Goal: Navigation & Orientation: Understand site structure

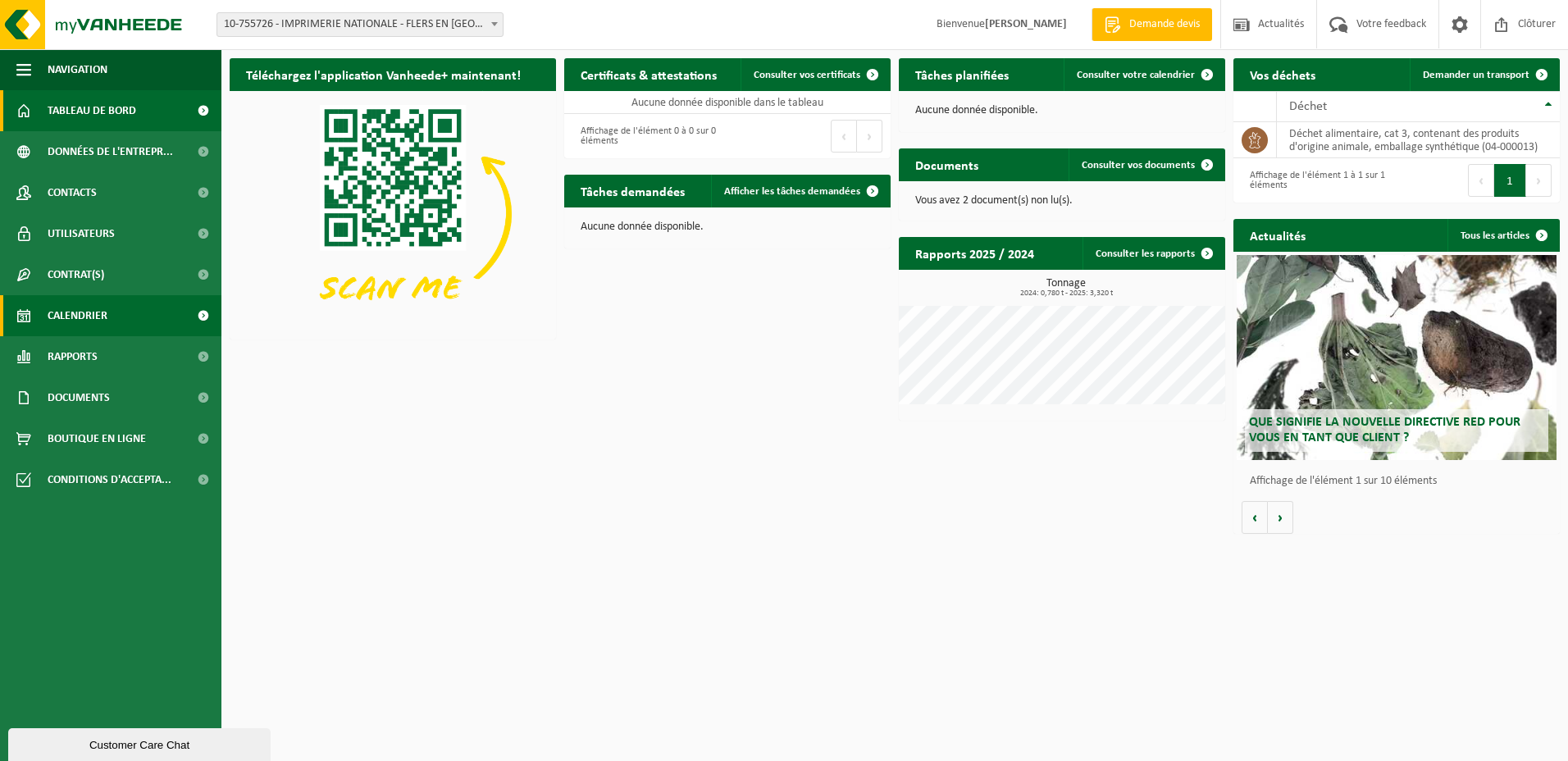
click at [48, 309] on link "Calendrier" at bounding box center [111, 316] width 222 height 41
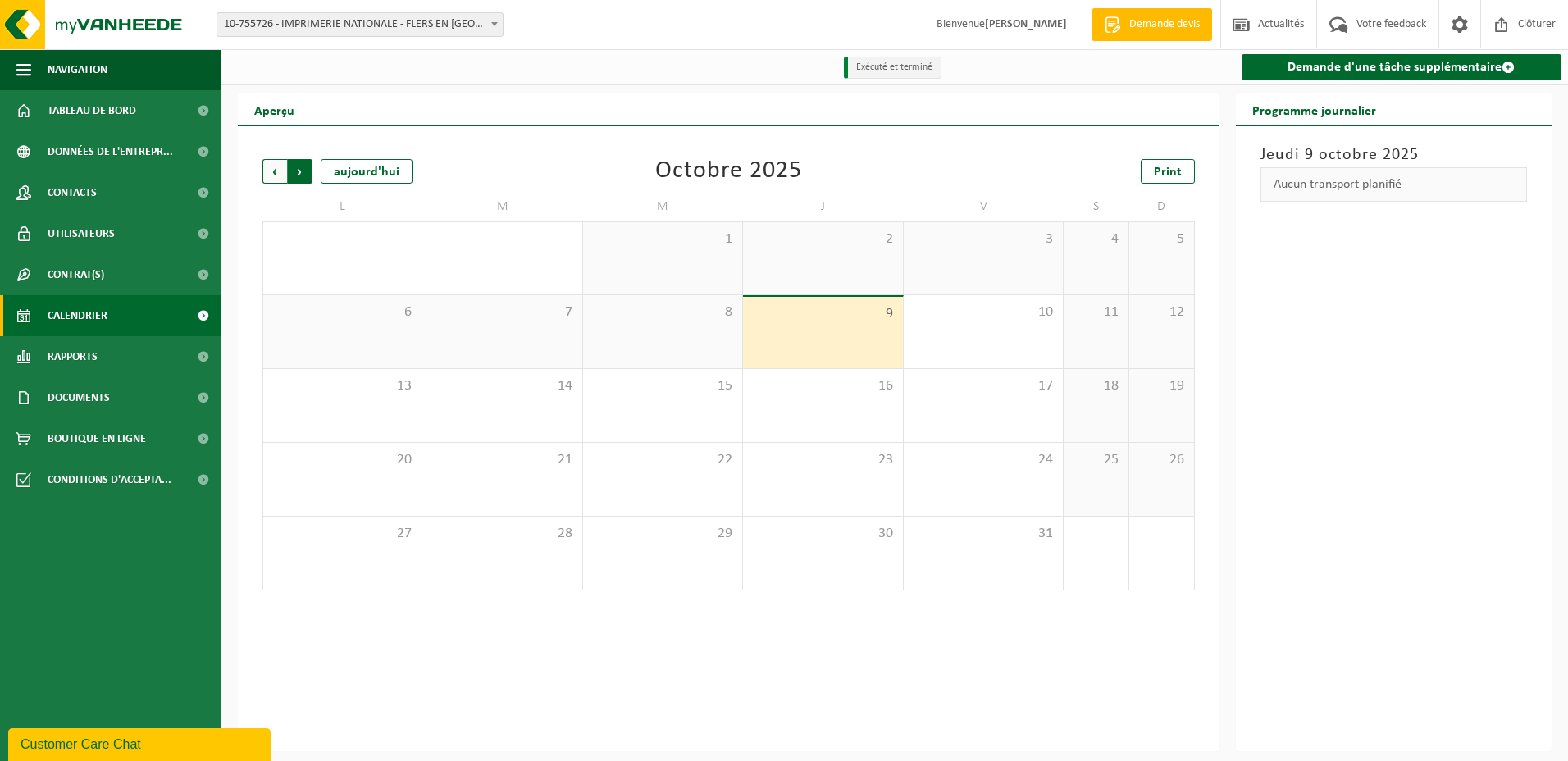
click at [270, 173] on span "Précédent" at bounding box center [275, 171] width 24 height 24
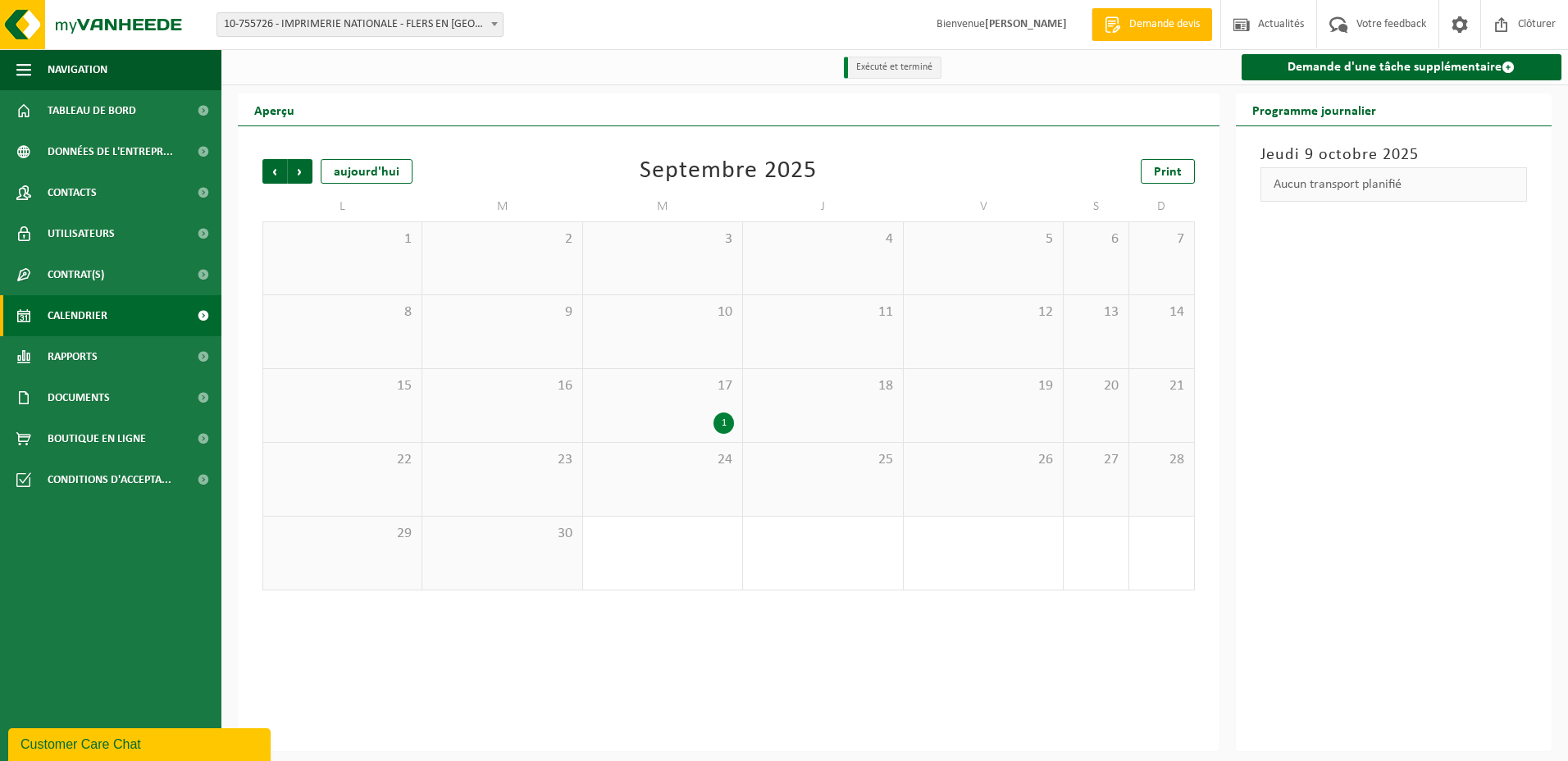
click at [730, 425] on div "1" at bounding box center [724, 423] width 21 height 21
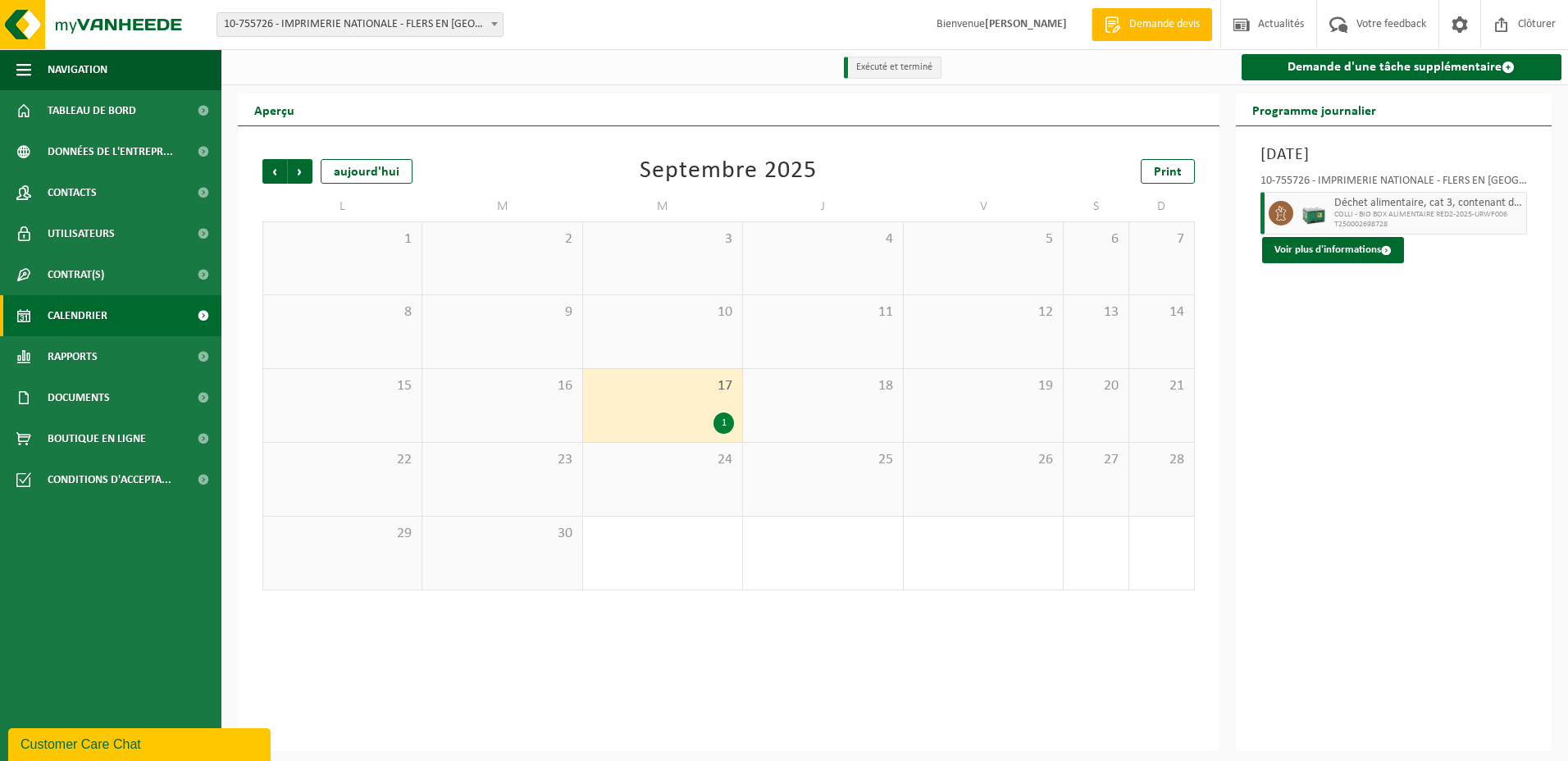
click at [722, 424] on div "1" at bounding box center [724, 423] width 21 height 21
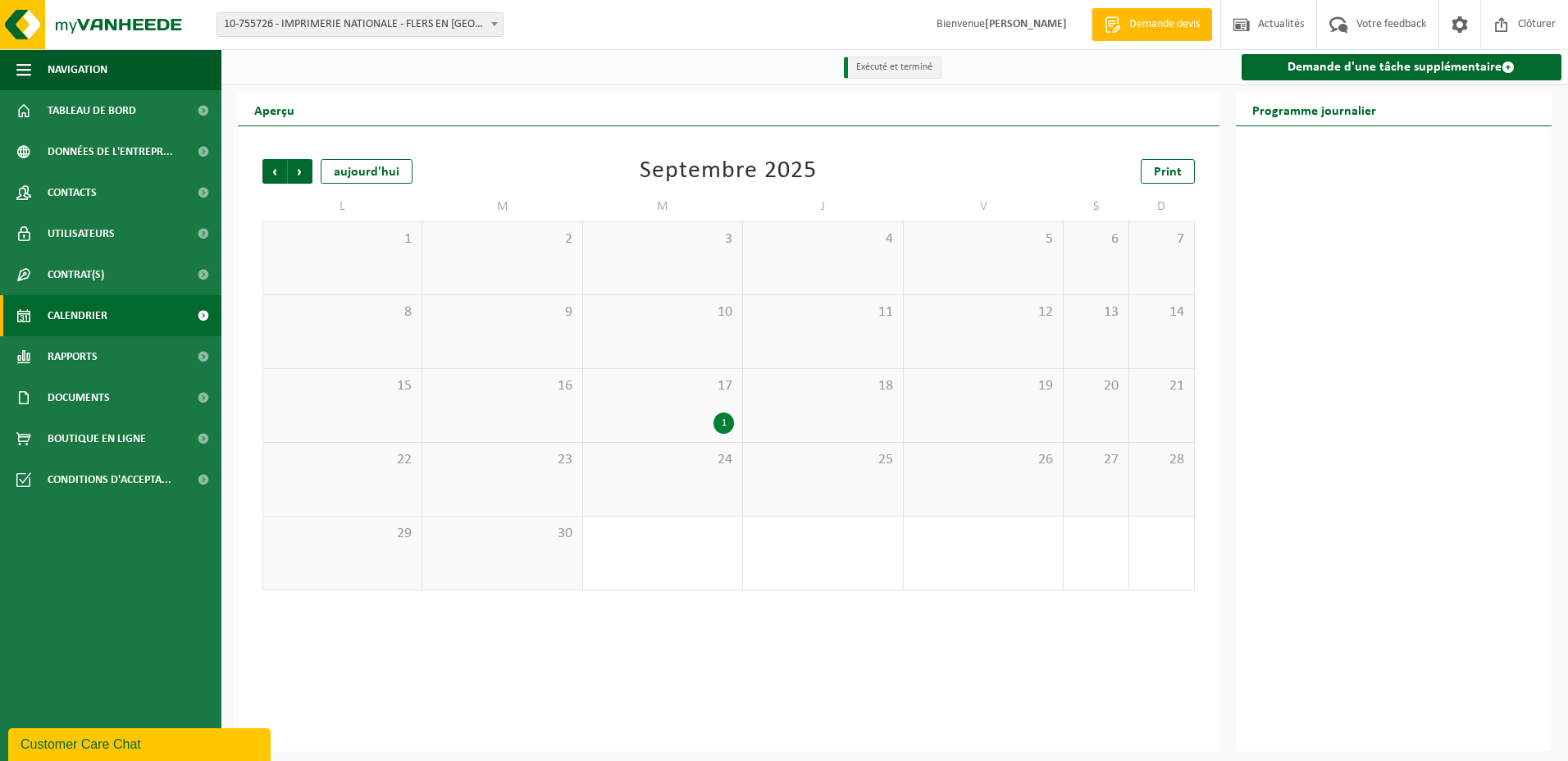
click at [722, 424] on div "1" at bounding box center [724, 423] width 21 height 21
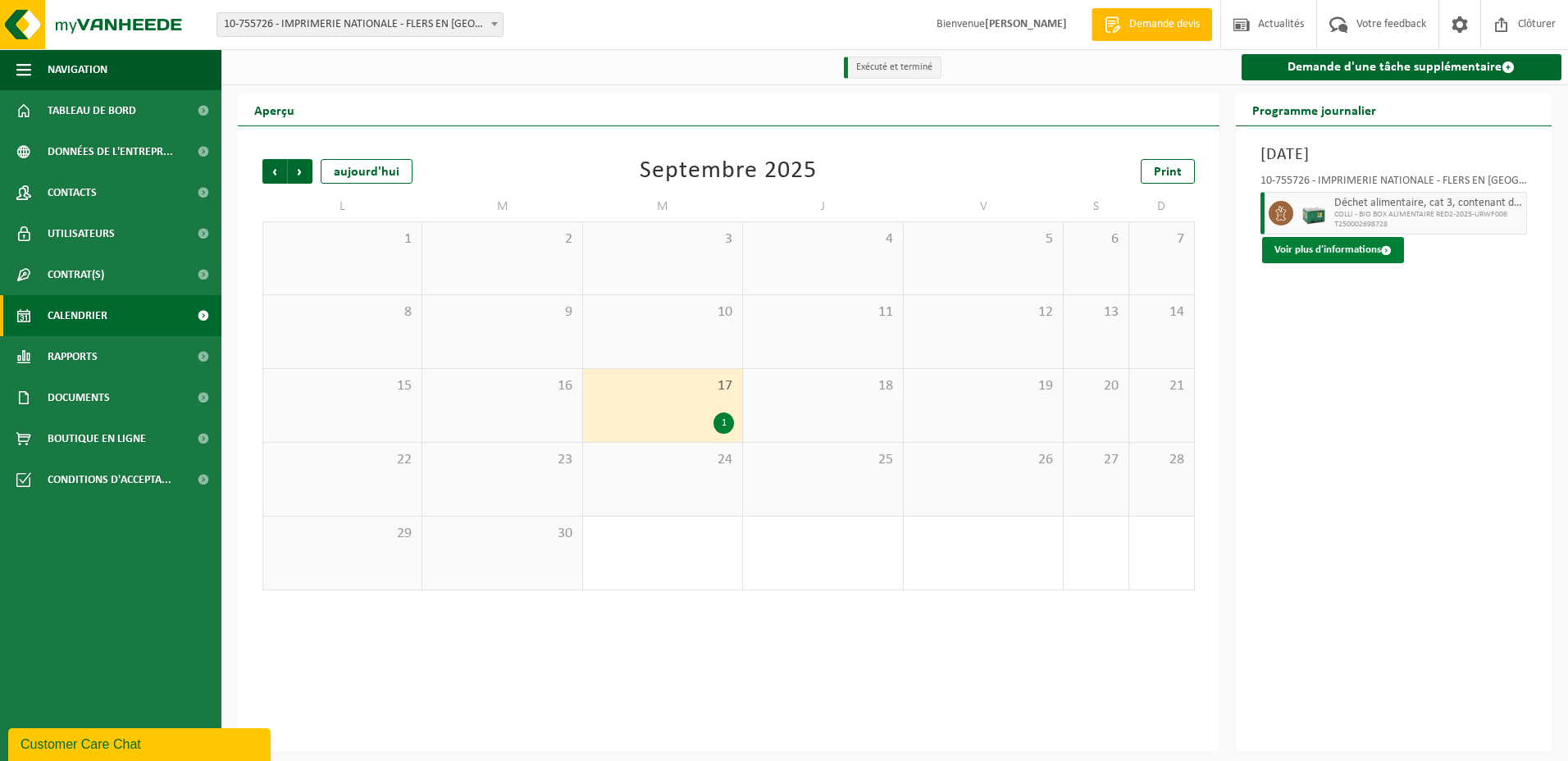
click at [1334, 256] on button "Voir plus d'informations" at bounding box center [1333, 250] width 142 height 26
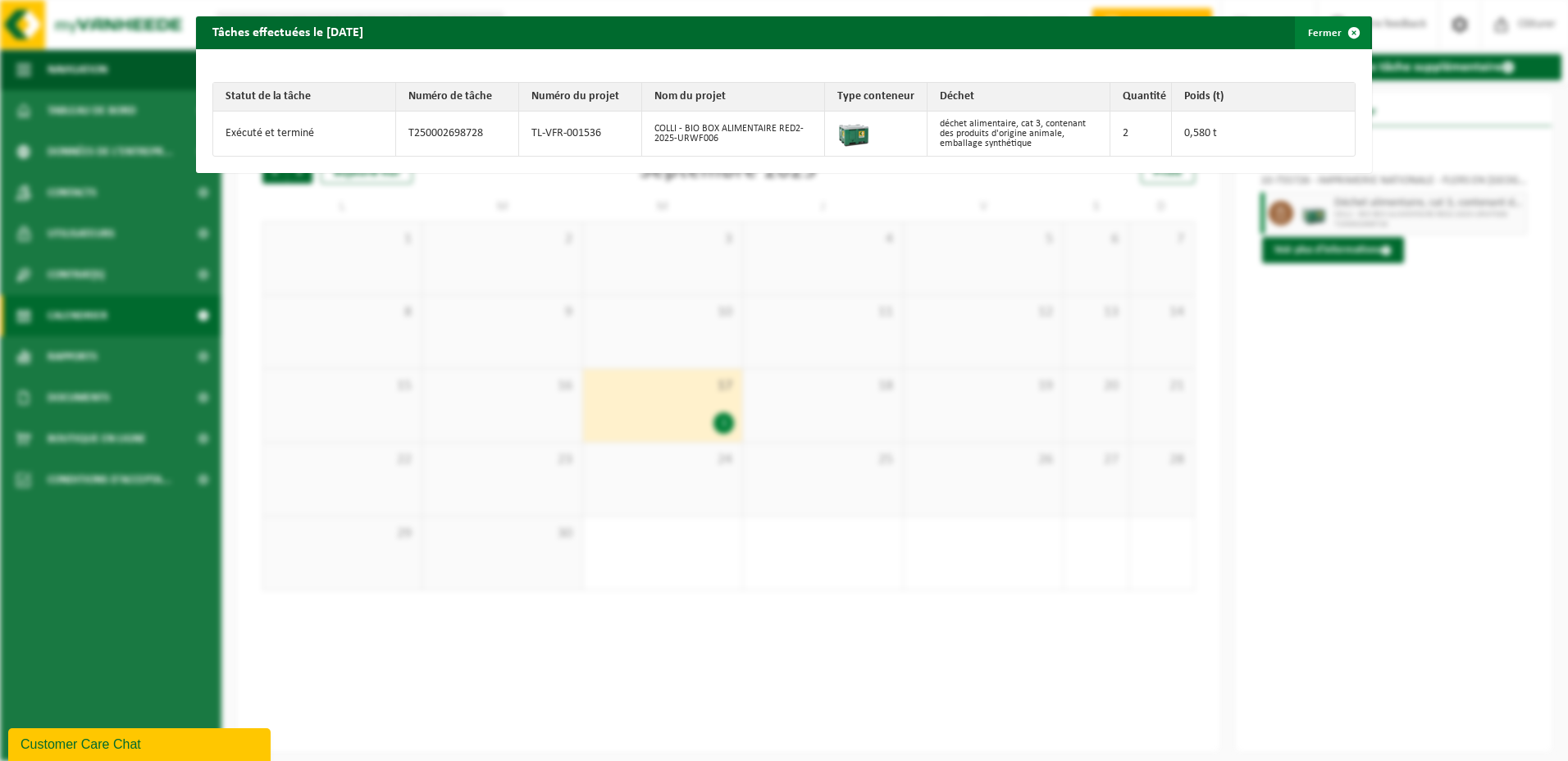
click at [1338, 30] on span "button" at bounding box center [1354, 33] width 33 height 33
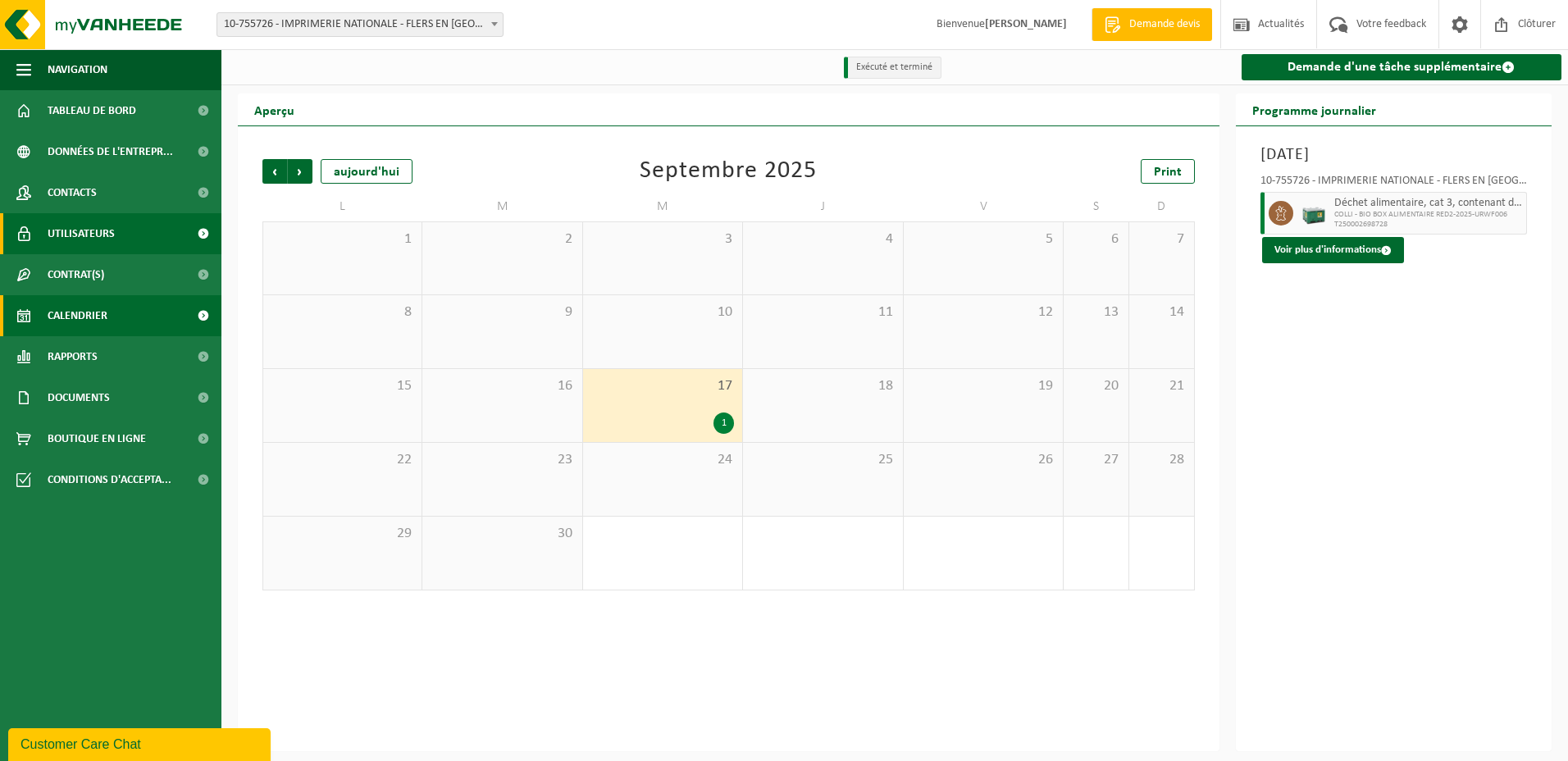
click at [113, 243] on span "Utilisateurs" at bounding box center [81, 234] width 67 height 41
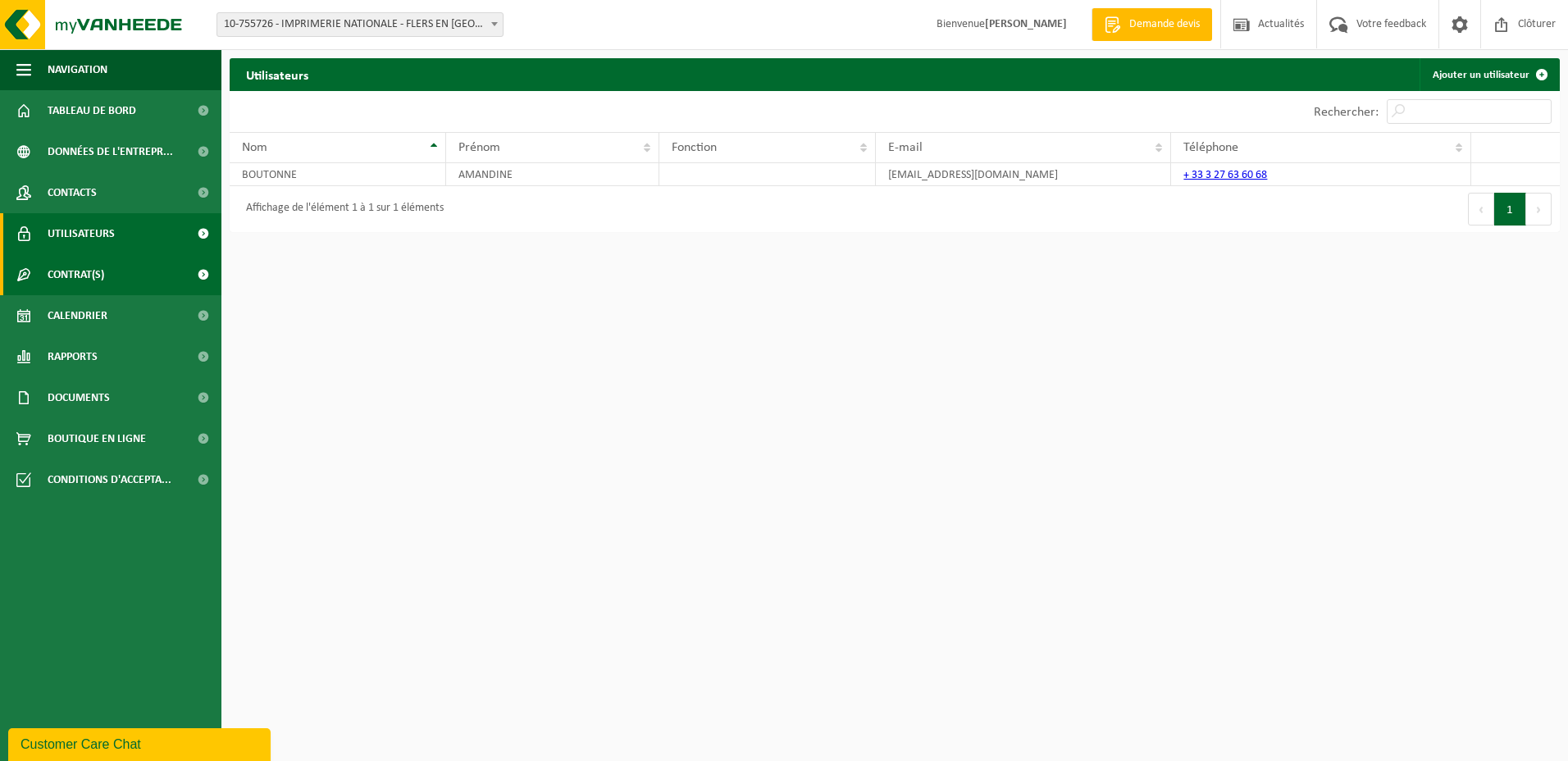
click at [114, 286] on link "Contrat(s)" at bounding box center [111, 275] width 222 height 41
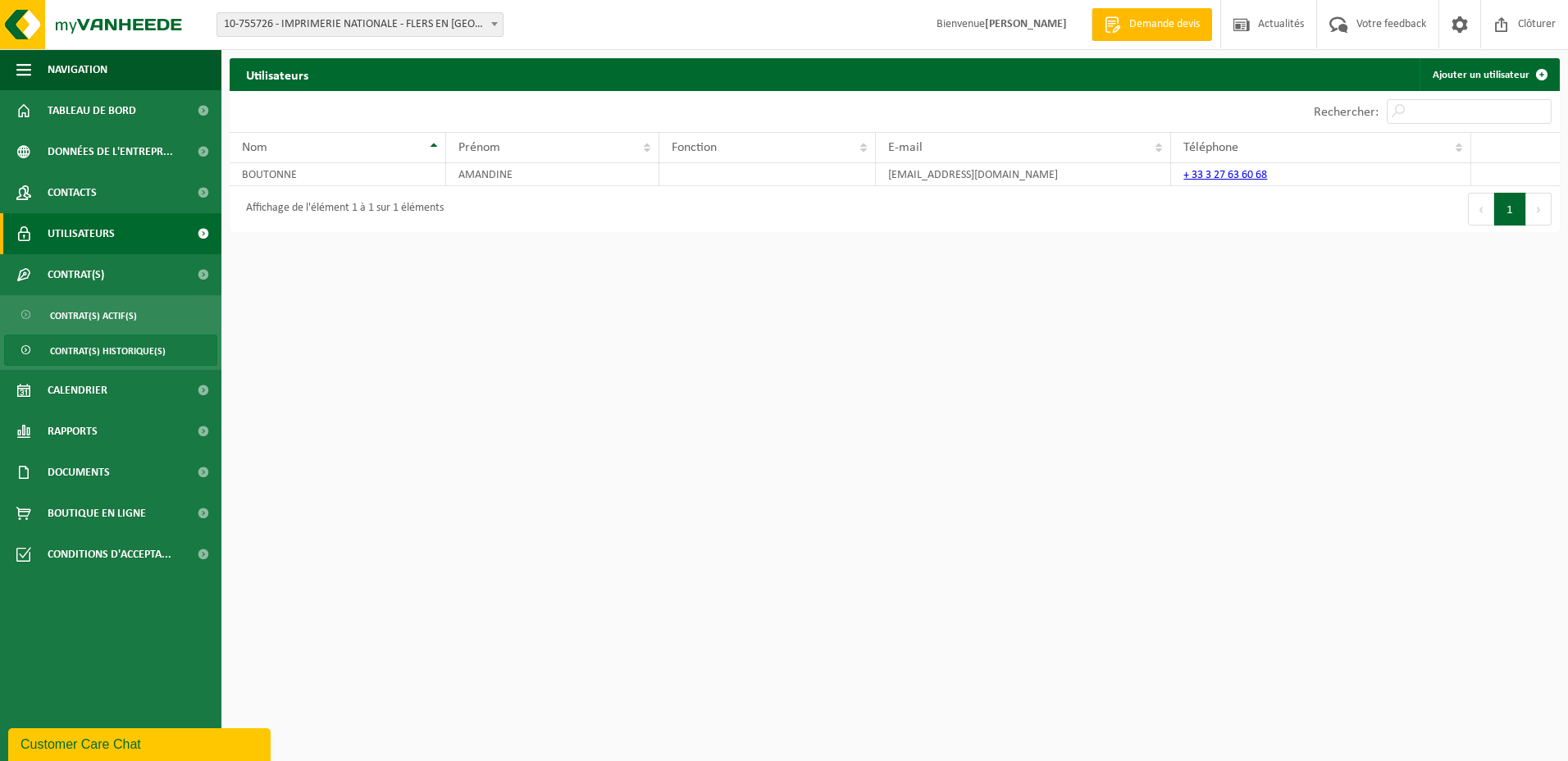
click at [115, 359] on span "Contrat(s) historique(s)" at bounding box center [107, 351] width 116 height 31
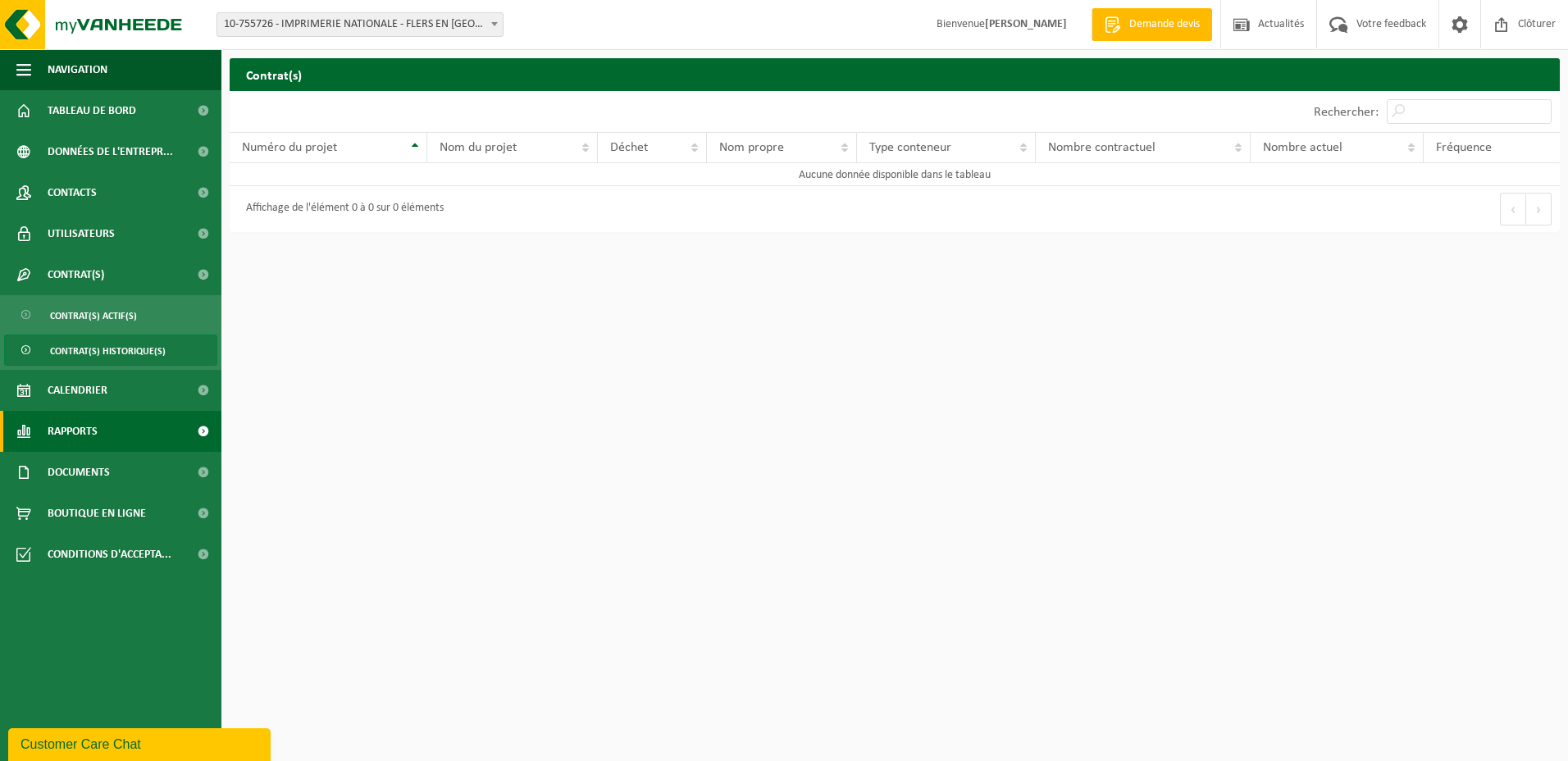
click at [115, 435] on link "Rapports" at bounding box center [111, 431] width 222 height 41
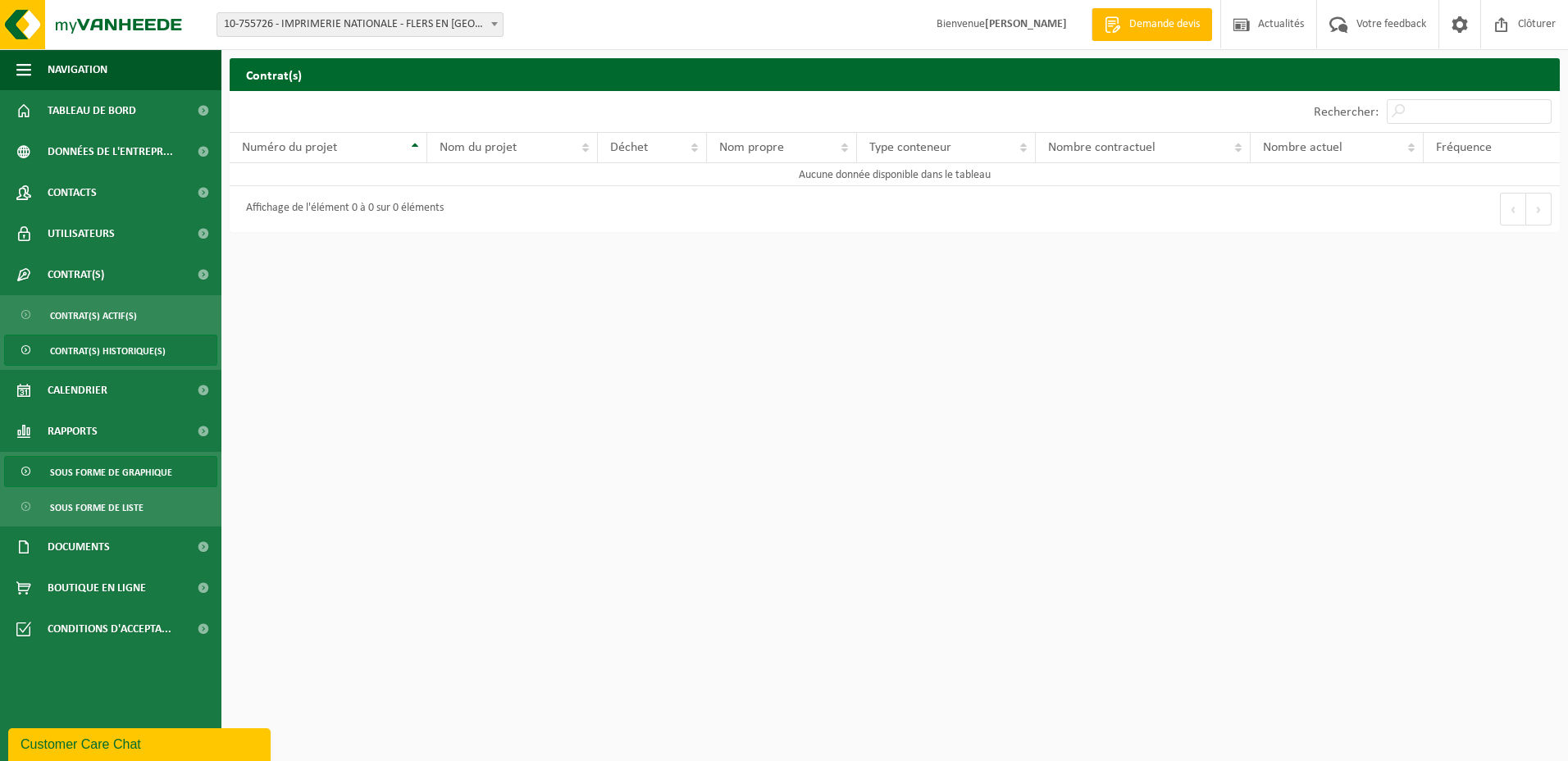
click at [115, 462] on span "Sous forme de graphique" at bounding box center [111, 472] width 122 height 31
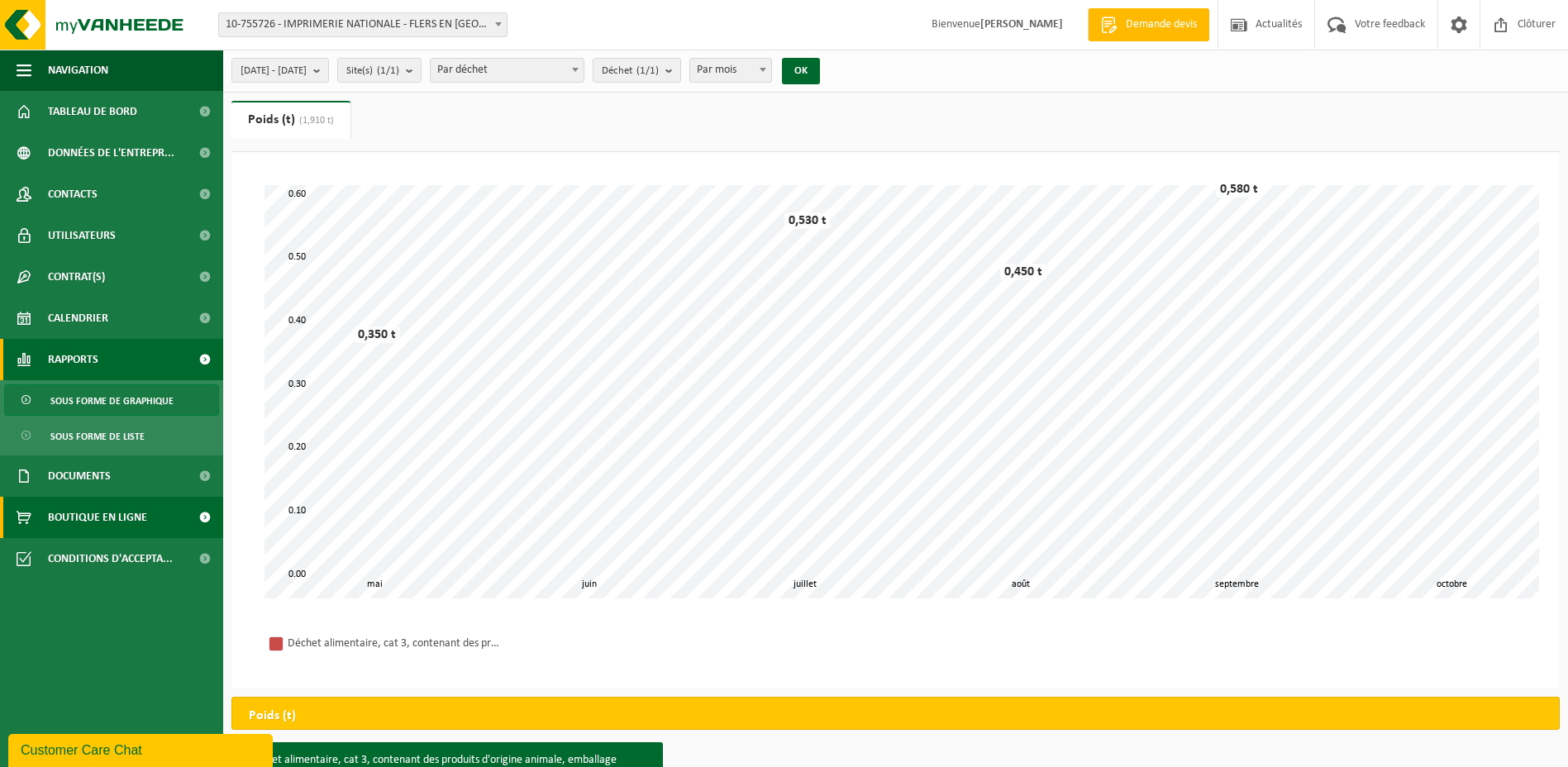
click at [118, 503] on span "Boutique en ligne" at bounding box center [98, 517] width 99 height 41
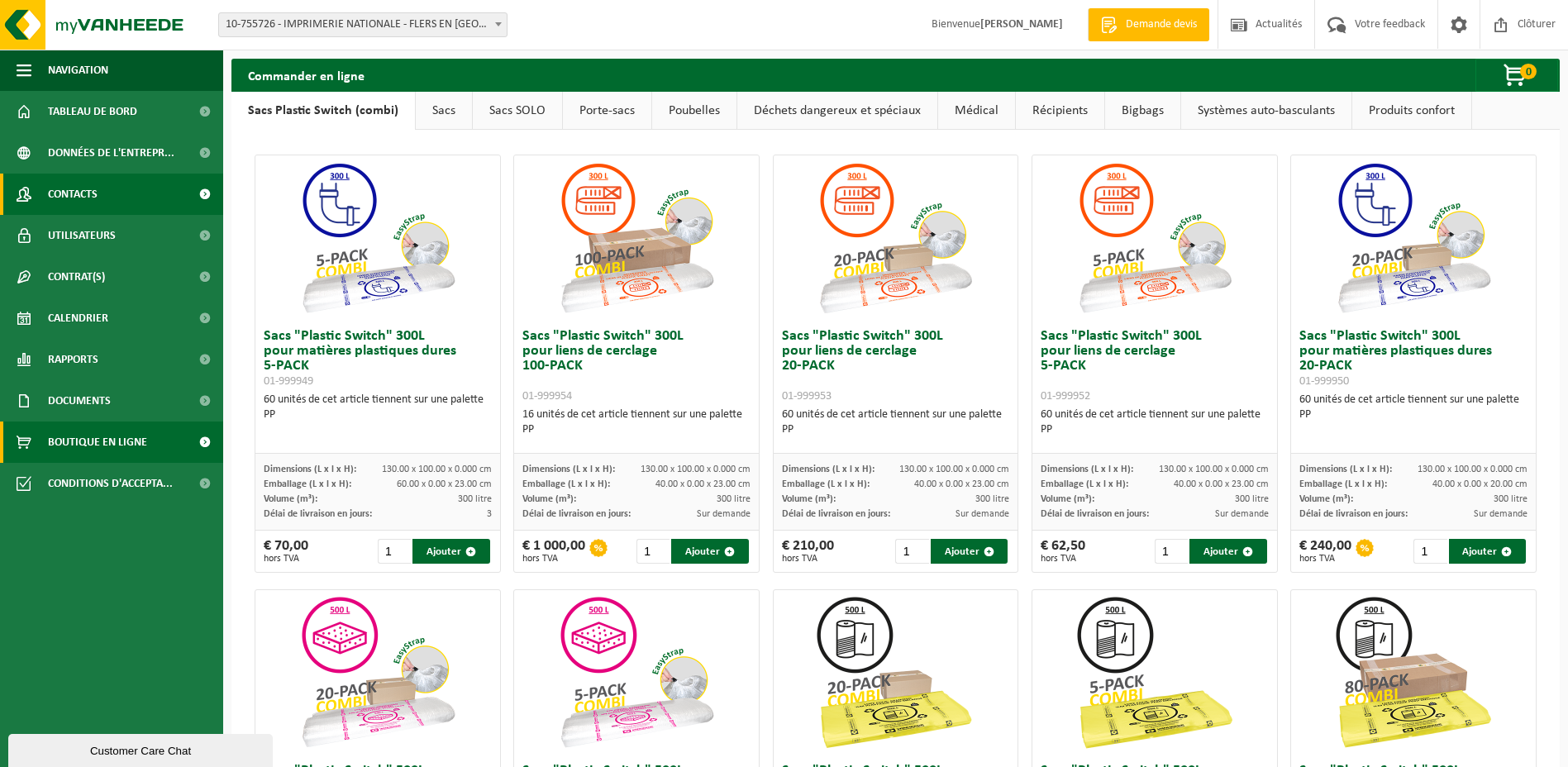
click at [132, 197] on link "Contacts" at bounding box center [112, 193] width 223 height 41
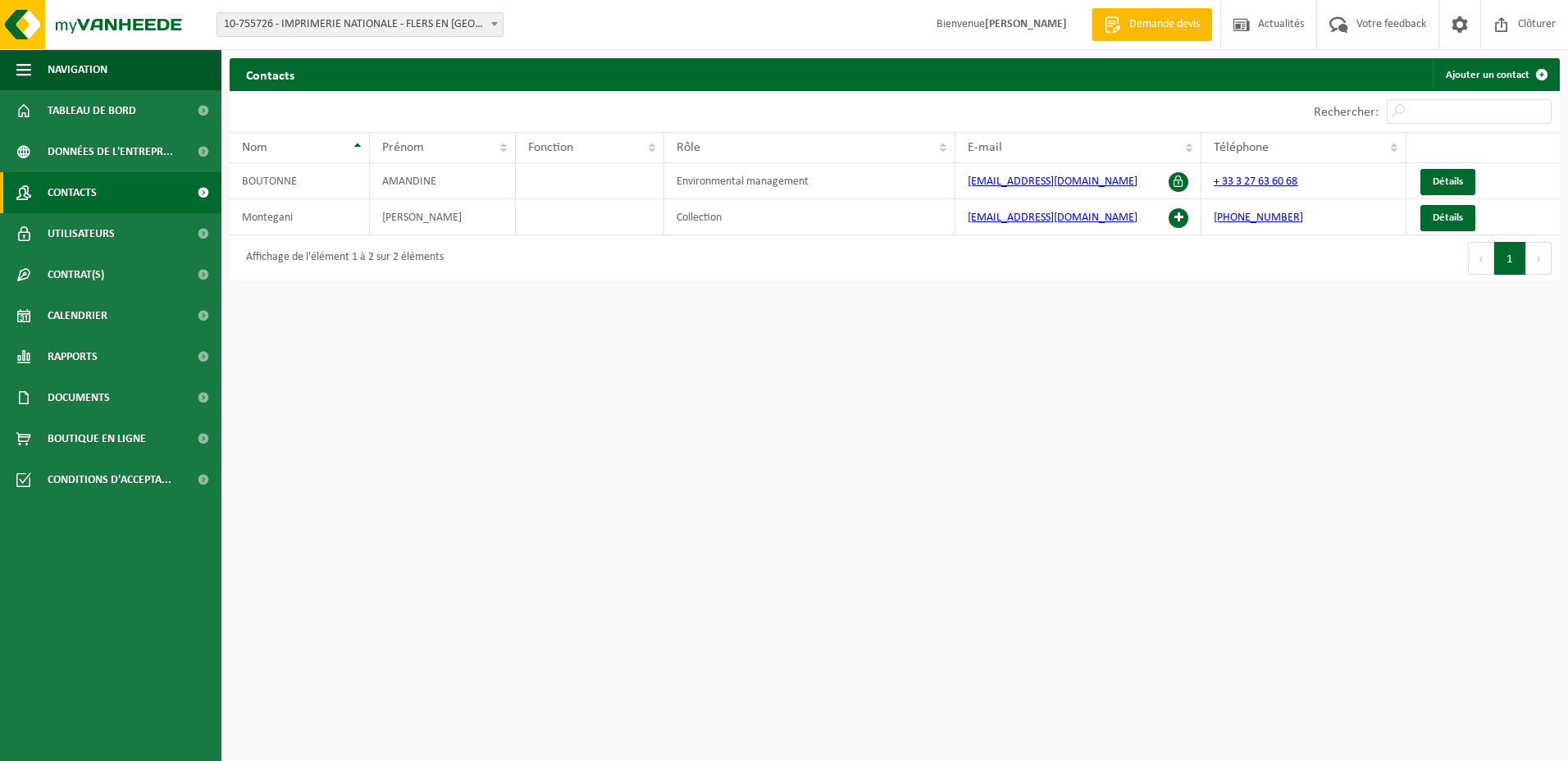
click at [186, 160] on span at bounding box center [203, 151] width 37 height 41
